Goal: Transaction & Acquisition: Book appointment/travel/reservation

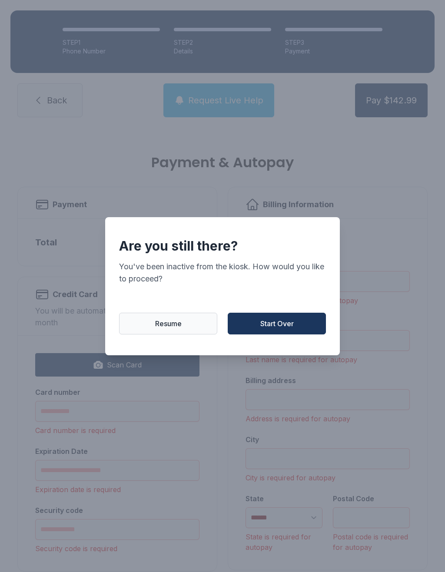
scroll to position [21, 0]
click at [197, 326] on button "Resume" at bounding box center [168, 324] width 98 height 22
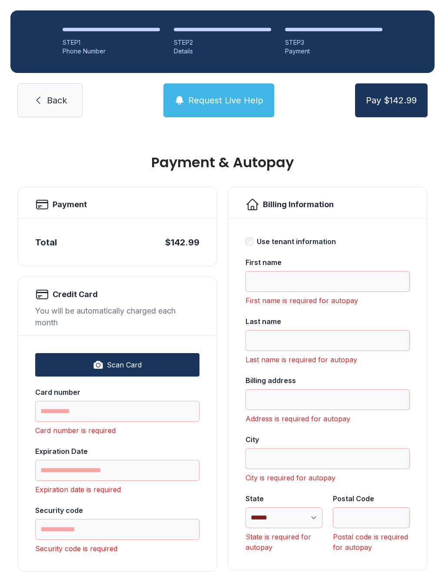
click at [47, 94] on link "Back" at bounding box center [49, 100] width 65 height 34
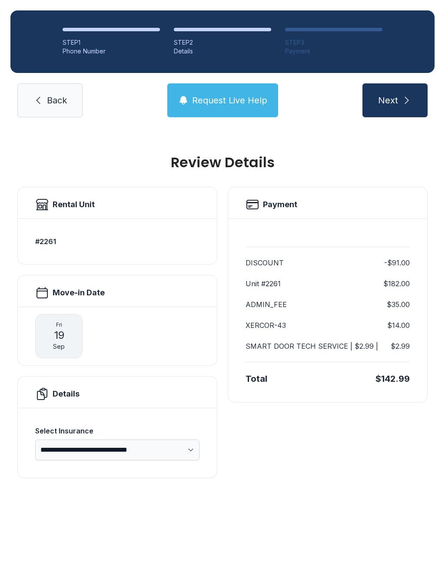
click at [51, 77] on div "STEP 1 Phone Number STEP 2 Details STEP 3 Payment Back Request Live Help Next" at bounding box center [222, 64] width 445 height 128
click at [69, 116] on link "Back" at bounding box center [49, 100] width 65 height 34
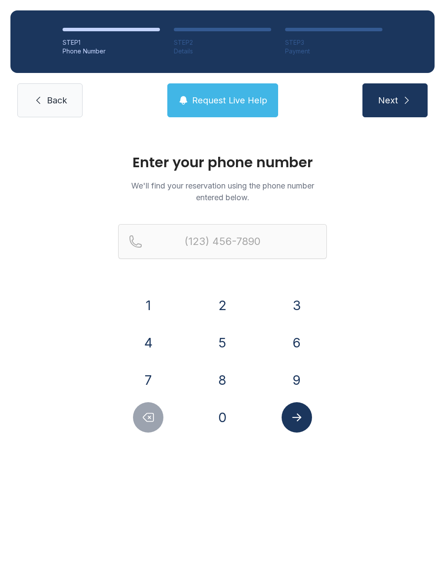
click at [37, 96] on icon at bounding box center [38, 100] width 10 height 10
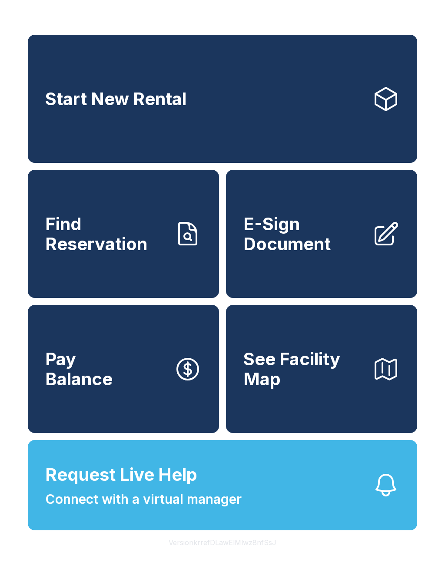
click at [262, 84] on link "Start New Rental" at bounding box center [222, 99] width 389 height 128
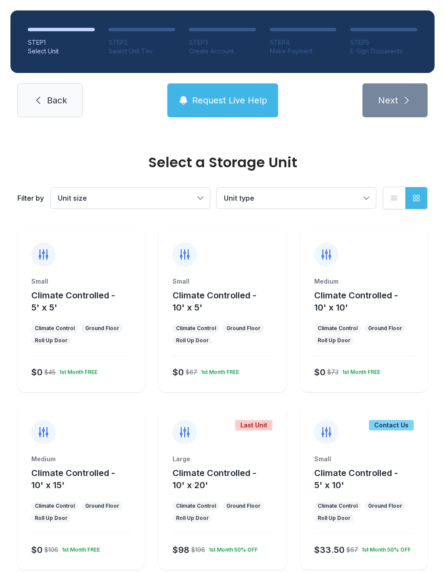
click at [258, 278] on div "Small" at bounding box center [221, 281] width 99 height 9
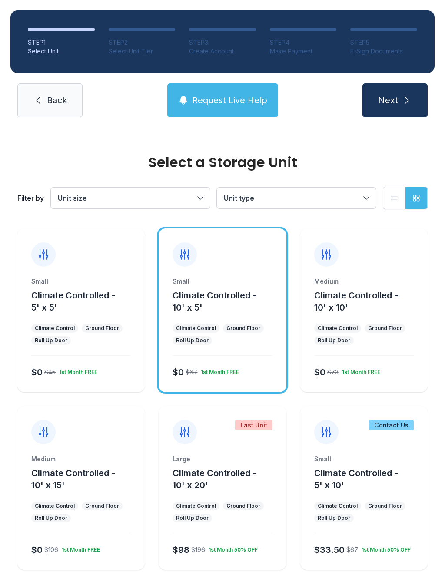
click at [404, 112] on button "Next" at bounding box center [394, 100] width 65 height 34
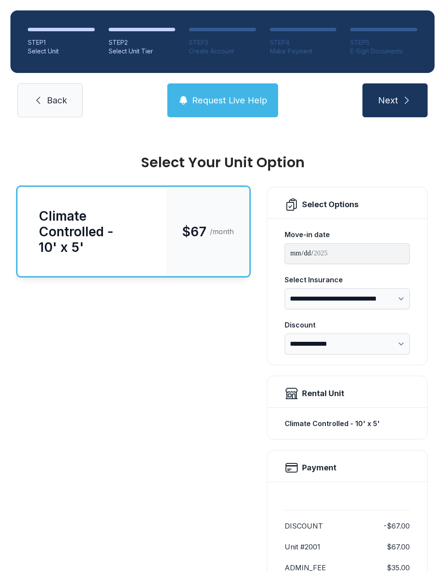
click at [415, 102] on button "Next" at bounding box center [394, 100] width 65 height 34
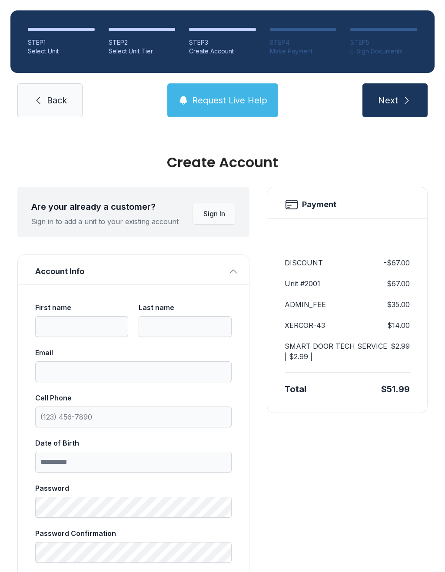
click at [416, 100] on button "Next" at bounding box center [394, 100] width 65 height 34
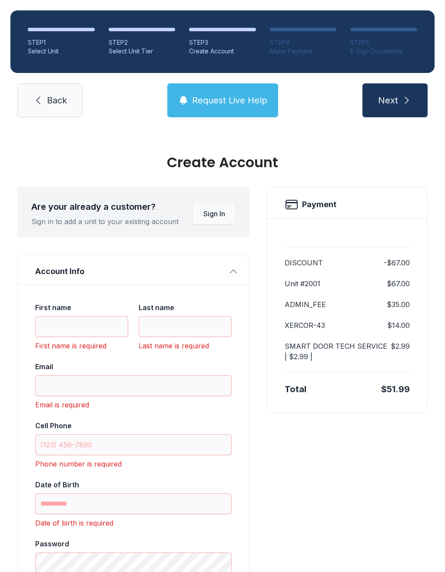
click at [53, 92] on link "Back" at bounding box center [49, 100] width 65 height 34
click at [52, 92] on link "Back" at bounding box center [49, 100] width 65 height 34
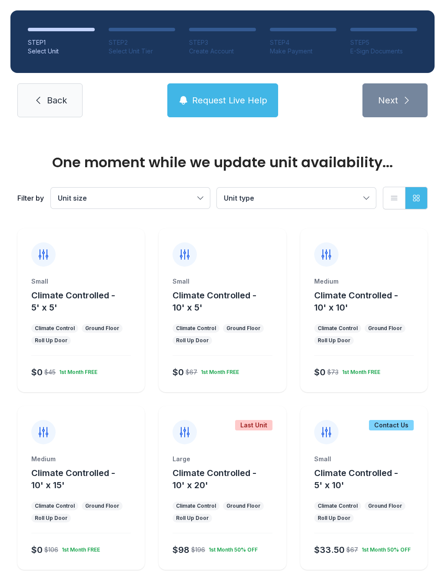
click at [47, 103] on span "Back" at bounding box center [57, 100] width 20 height 12
